Goal: Task Accomplishment & Management: Complete application form

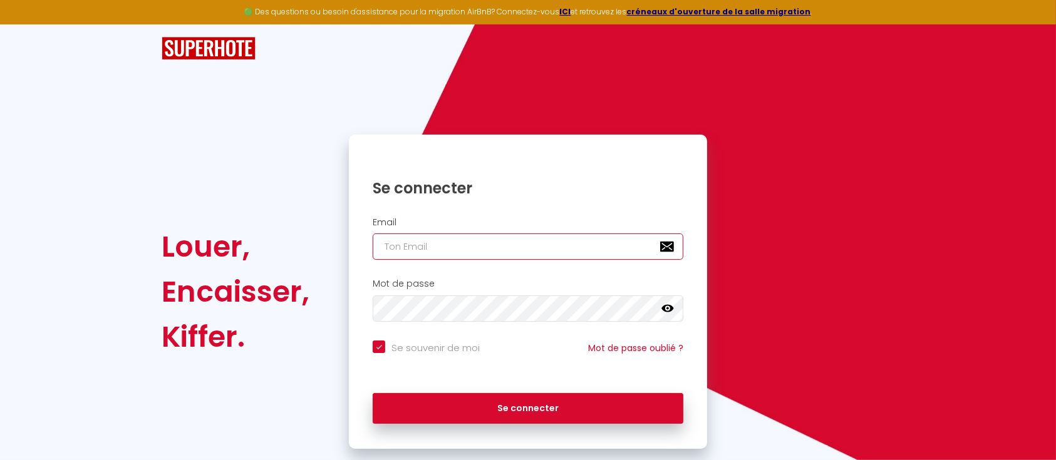
click at [416, 254] on input "email" at bounding box center [527, 247] width 311 height 26
click at [444, 242] on input "email" at bounding box center [527, 247] width 311 height 26
type input "c"
checkbox input "true"
type input "c."
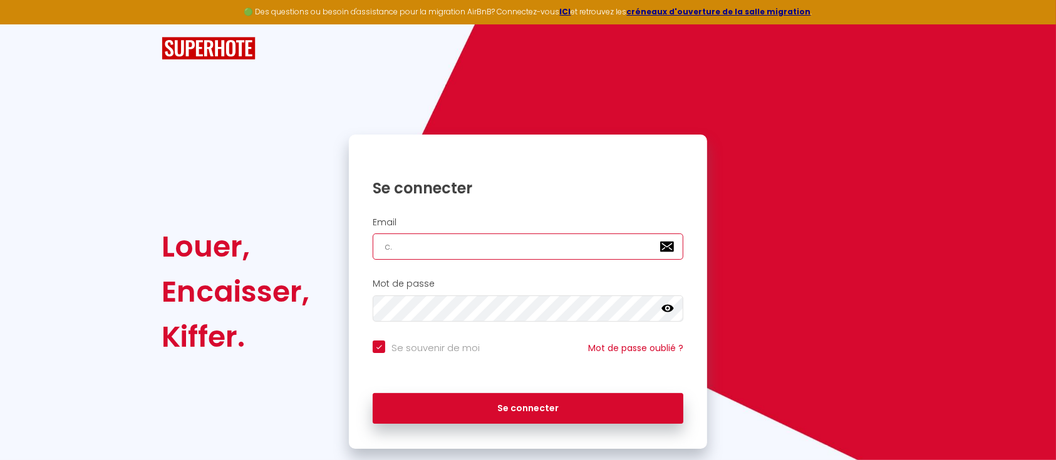
checkbox input "true"
type input "c.a"
checkbox input "true"
type input "[DOMAIN_NAME]"
checkbox input "true"
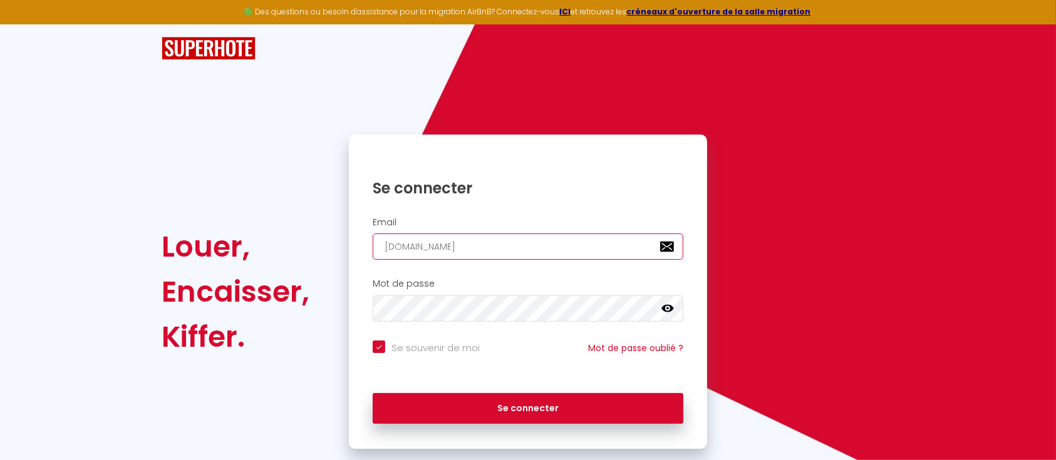
type input "[DOMAIN_NAME]"
checkbox input "true"
type input "c.artd"
checkbox input "true"
type input "c.artde"
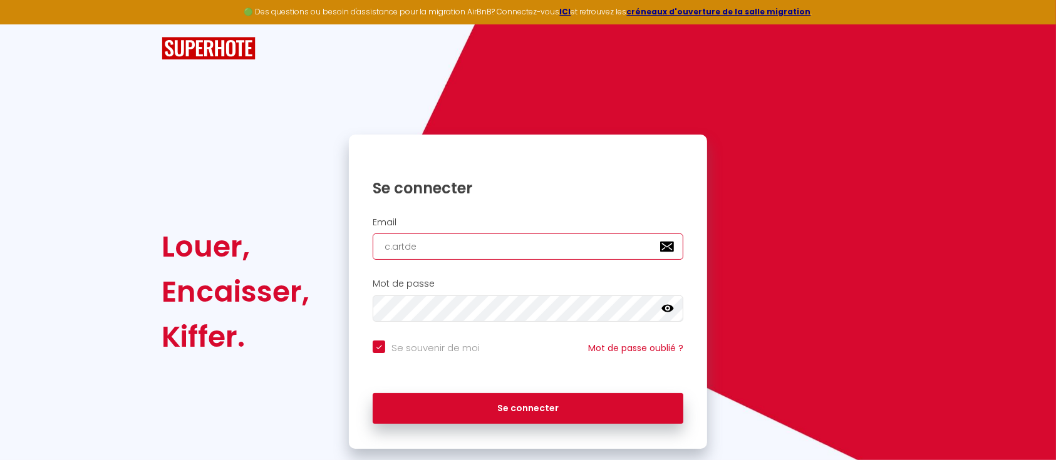
checkbox input "true"
type input "c.artder"
checkbox input "true"
type input "c.artdere"
checkbox input "true"
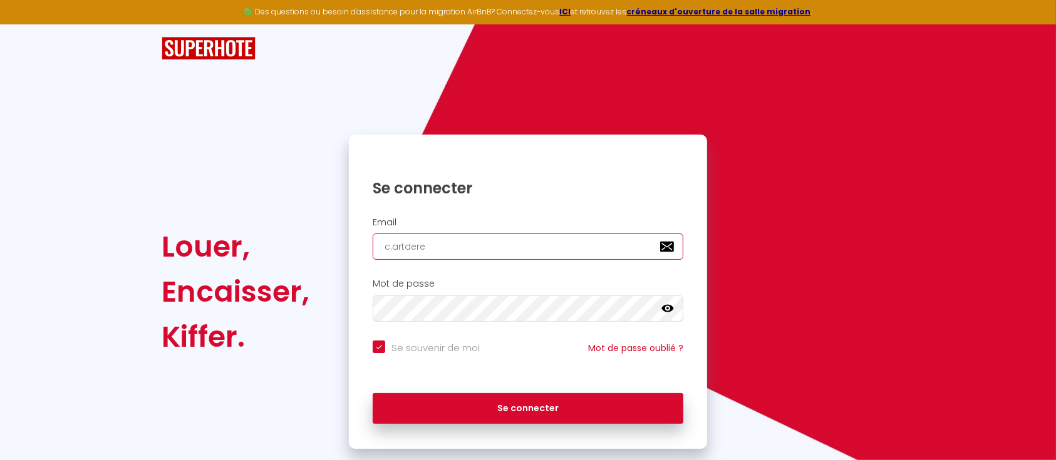
type input "c.artderec"
checkbox input "true"
type input "c.artderece"
checkbox input "true"
type input "c.artderecev"
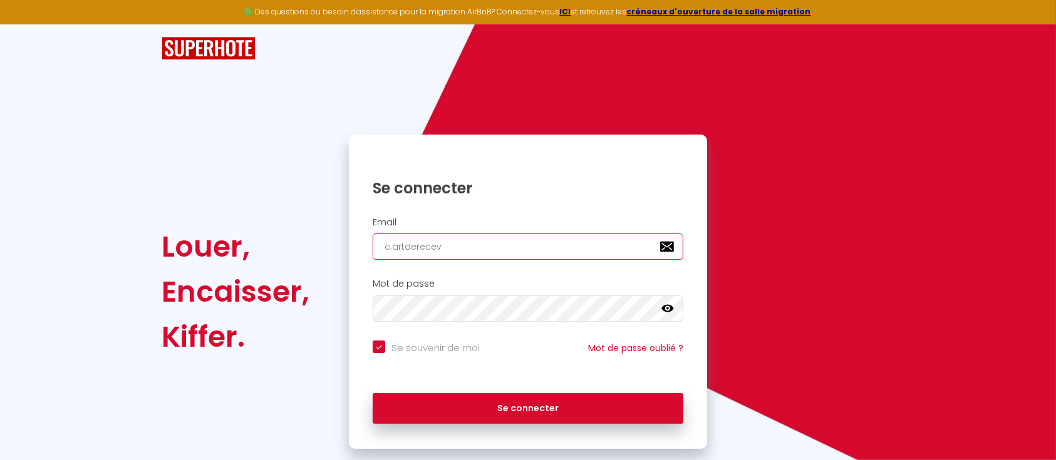
checkbox input "true"
type input "c.artderecevo"
checkbox input "true"
type input "c.artderecevoi"
checkbox input "true"
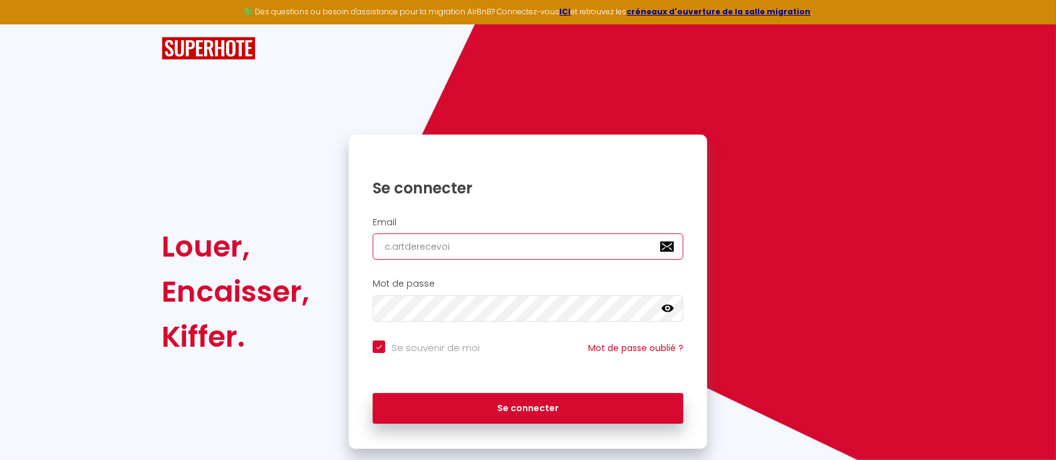
type input "c.artderecevoir"
checkbox input "true"
type input "c.artderecevoir"
click at [500, 250] on input "c.artderecevoir" at bounding box center [527, 247] width 311 height 26
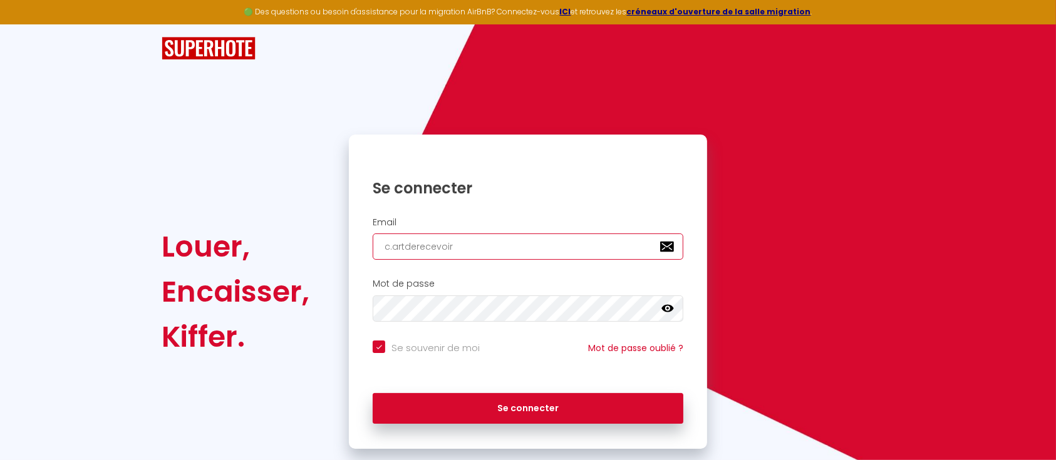
click at [500, 250] on input "c.artderecevoir" at bounding box center [527, 247] width 311 height 26
checkbox input "true"
type input "c"
checkbox input "true"
type input "c"
